Goal: Find specific page/section: Find specific page/section

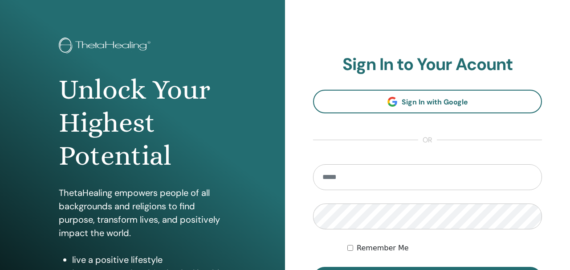
scroll to position [117, 0]
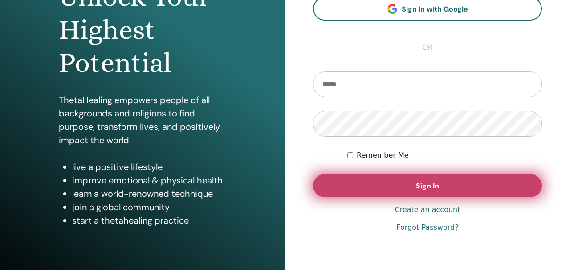
type input "**********"
click at [375, 178] on button "Sign In" at bounding box center [427, 185] width 229 height 23
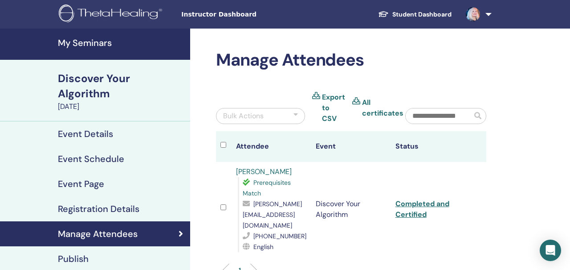
click at [491, 14] on link at bounding box center [477, 14] width 37 height 29
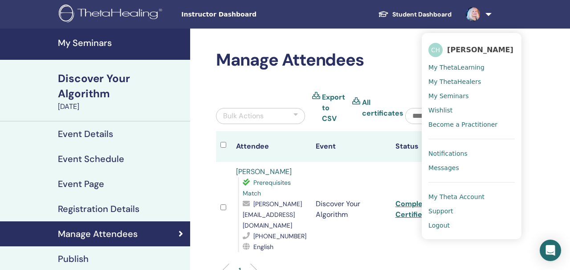
click at [457, 68] on span "My ThetaLearning" at bounding box center [457, 67] width 56 height 8
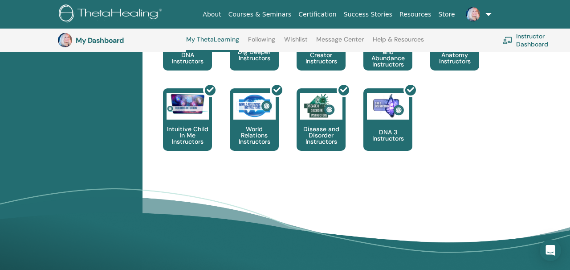
scroll to position [558, 0]
